Goal: Task Accomplishment & Management: Manage account settings

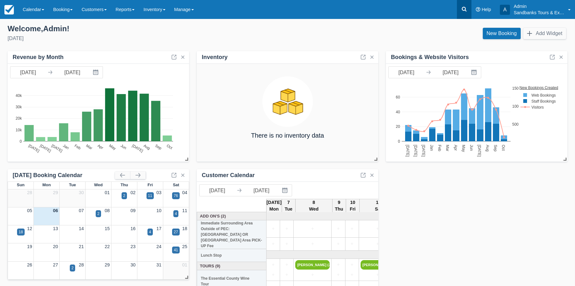
click at [465, 9] on icon at bounding box center [464, 9] width 6 height 6
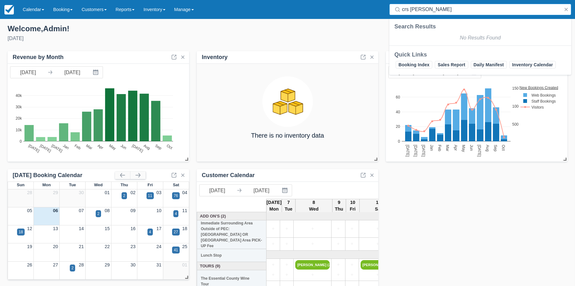
click at [407, 7] on input "crs turner" at bounding box center [481, 9] width 159 height 11
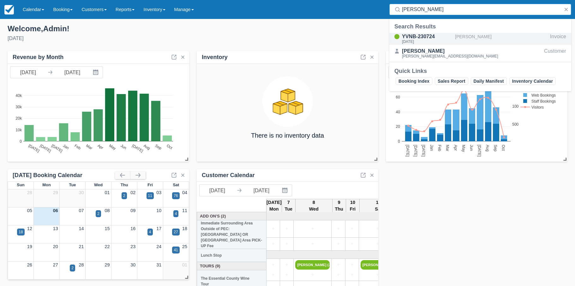
type input "cHris turner"
click at [425, 36] on div "YVNB-230724" at bounding box center [427, 37] width 51 height 8
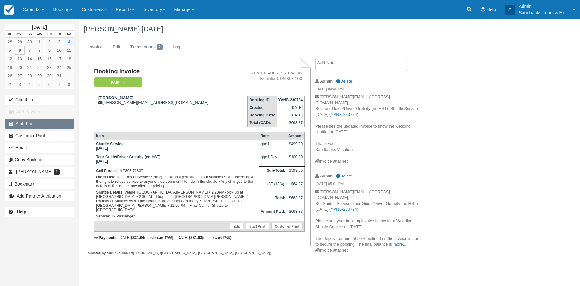
click at [21, 123] on link "Staff Print" at bounding box center [39, 124] width 69 height 10
click at [468, 9] on icon at bounding box center [469, 9] width 6 height 6
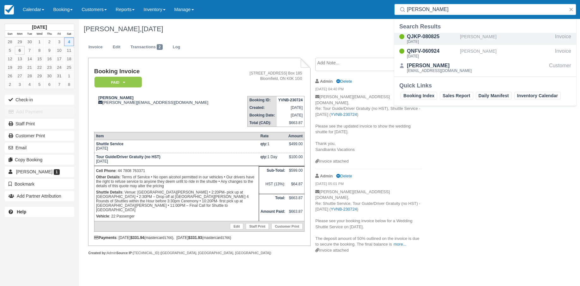
type input "tom Hall"
click at [423, 39] on div "QJKP-080825" at bounding box center [432, 37] width 51 height 8
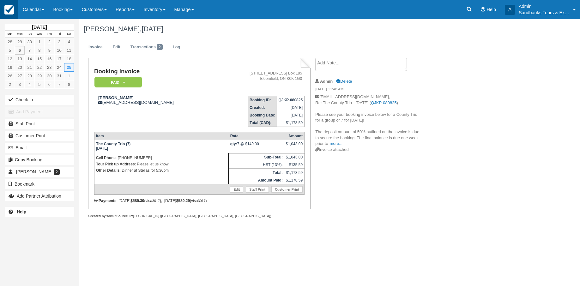
click at [9, 13] on img at bounding box center [8, 9] width 9 height 9
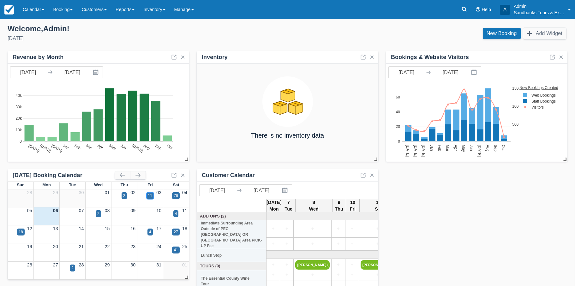
click at [150, 199] on div "11" at bounding box center [150, 196] width 4 height 6
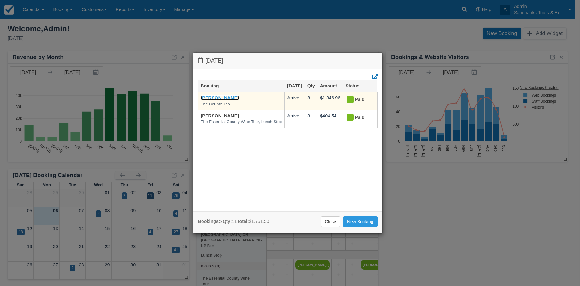
click at [214, 100] on link "[PERSON_NAME]" at bounding box center [220, 97] width 38 height 5
